Goal: Information Seeking & Learning: Learn about a topic

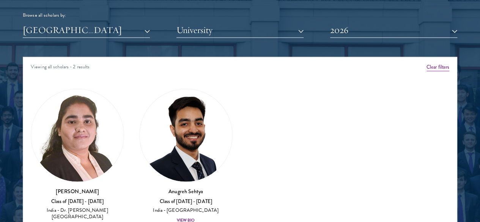
scroll to position [930, 0]
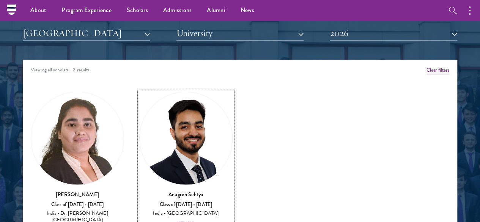
click at [177, 221] on div "View Bio" at bounding box center [186, 224] width 18 height 6
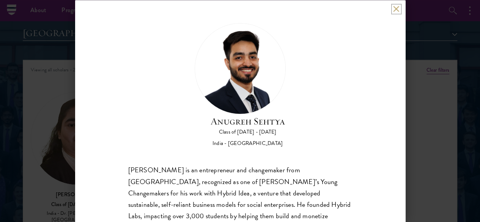
click at [396, 11] on button at bounding box center [396, 9] width 6 height 6
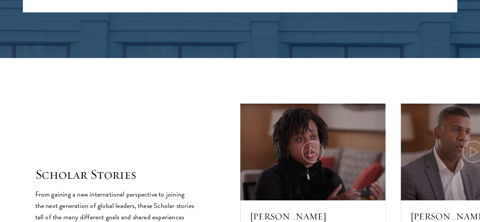
scroll to position [1187, 0]
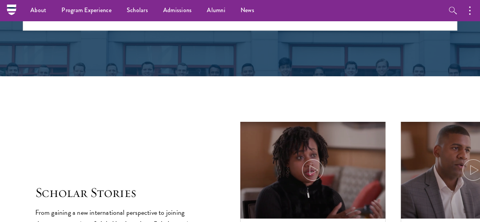
click at [478, 96] on section "Scholar Stories From gaining a new international perspective to joining the nex…" at bounding box center [240, 214] width 480 height 277
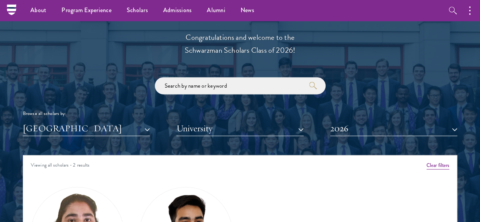
scroll to position [832, 0]
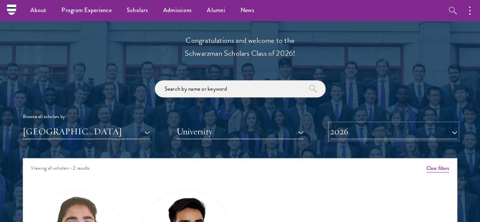
click at [393, 124] on button "2026" at bounding box center [393, 132] width 127 height 16
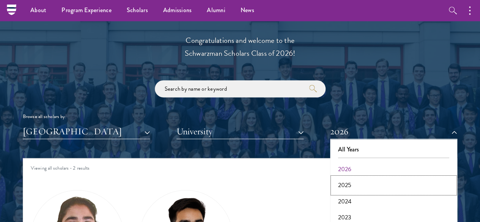
click at [385, 177] on button "2025" at bounding box center [394, 185] width 123 height 16
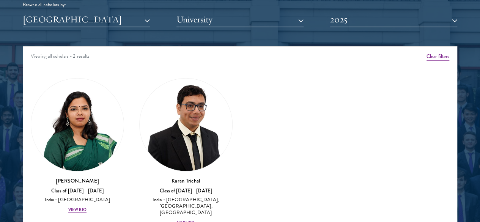
scroll to position [978, 0]
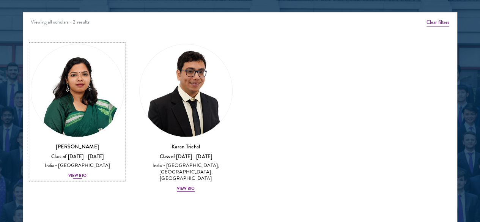
click at [87, 173] on div "View Bio" at bounding box center [77, 176] width 18 height 6
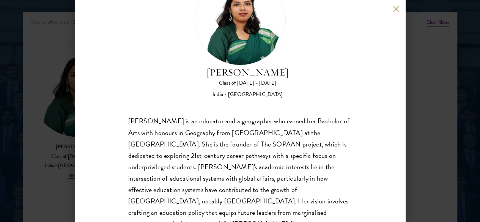
scroll to position [50, 0]
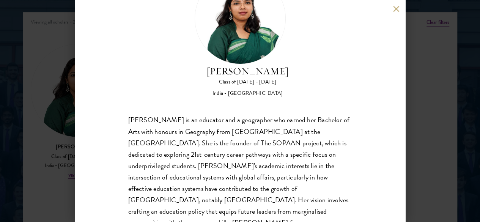
click at [434, 126] on div "[PERSON_NAME] Class of [DATE] - [DATE] [GEOGRAPHIC_DATA] - [GEOGRAPHIC_DATA] [P…" at bounding box center [240, 111] width 480 height 222
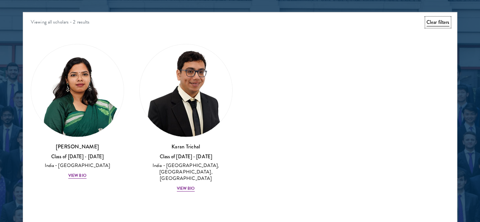
click at [427, 18] on button "Clear filters" at bounding box center [438, 22] width 23 height 8
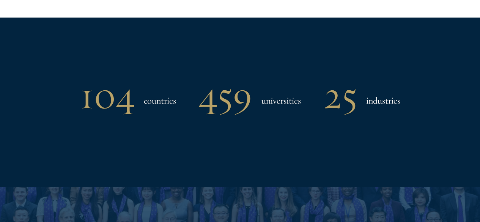
scroll to position [862, 0]
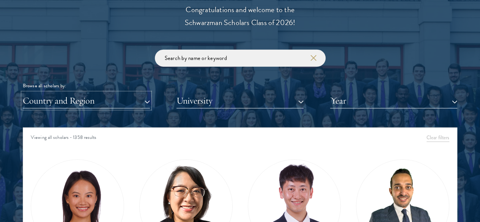
click at [131, 93] on button "Country and Region" at bounding box center [86, 101] width 127 height 16
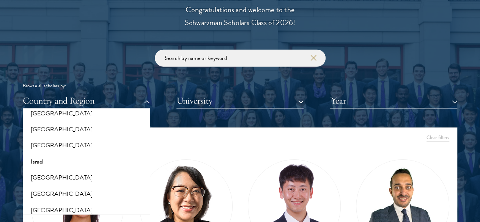
scroll to position [604, 0]
click button "[GEOGRAPHIC_DATA]" at bounding box center [86, 114] width 123 height 16
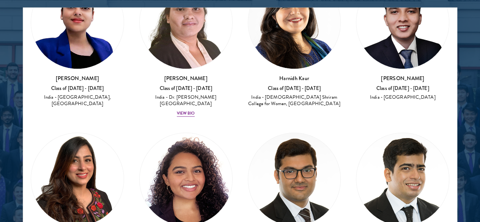
scroll to position [995, 0]
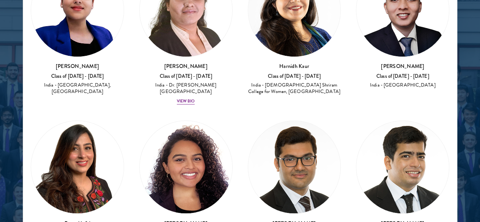
click at [438, 138] on section "Scholar Directory Congratulations and welcome to the Schwarzman Scholars Class …" at bounding box center [240, 34] width 480 height 469
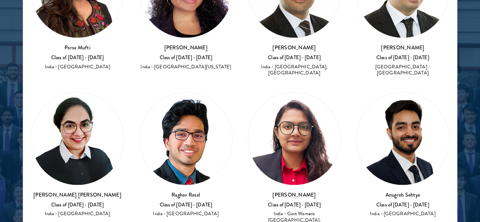
scroll to position [696, 0]
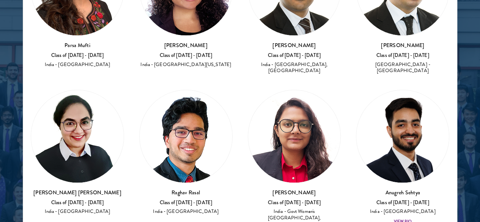
click at [456, 138] on div at bounding box center [240, 34] width 480 height 469
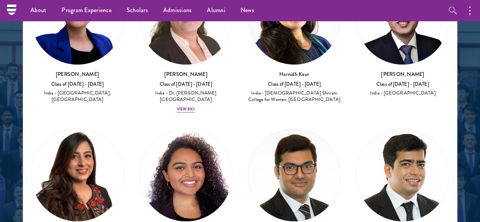
scroll to position [521, 0]
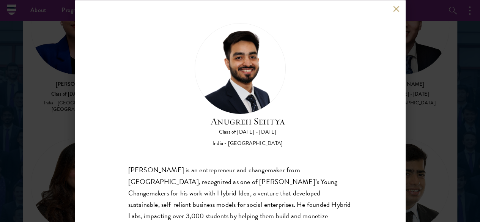
click at [244, 114] on h2 "Anugreh Sehtya" at bounding box center [248, 121] width 74 height 14
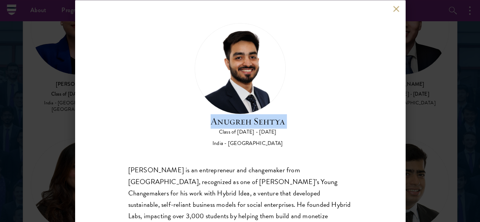
click at [244, 114] on h2 "Anugreh Sehtya" at bounding box center [248, 121] width 74 height 14
copy div "Anugreh Sehtya"
